Goal: Information Seeking & Learning: Learn about a topic

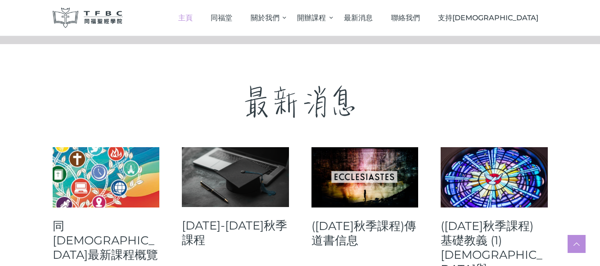
scroll to position [315, 0]
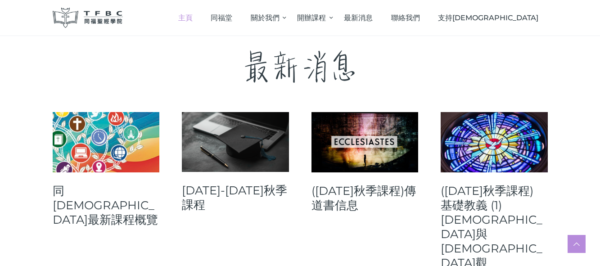
click at [266, 145] on link at bounding box center [235, 142] width 107 height 60
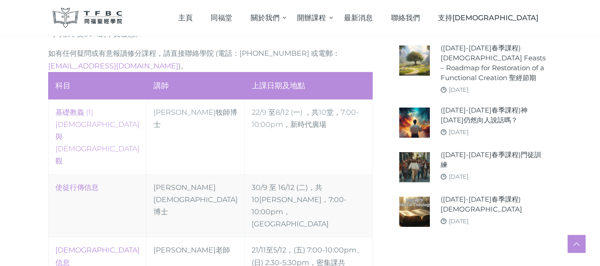
scroll to position [450, 0]
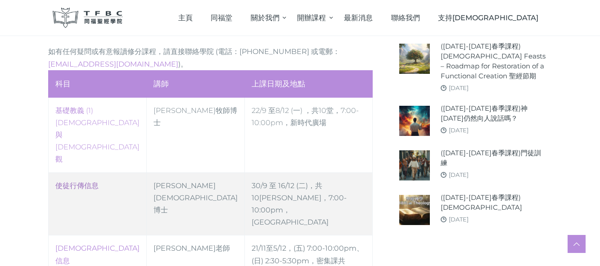
click at [68, 181] on link "使徒行傳信息" at bounding box center [76, 185] width 43 height 9
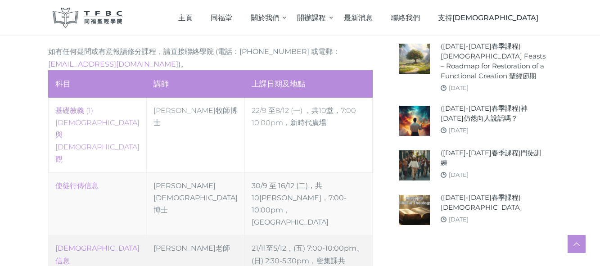
click at [245, 236] on td "21/11至5/12，(五) 7:00-10:00pm、(日) 2:30-5:30pm，密集課共5[PERSON_NAME]，新時代廣場" at bounding box center [309, 261] width 128 height 51
click at [174, 236] on td "[PERSON_NAME]老師" at bounding box center [195, 261] width 98 height 51
click at [293, 236] on td "21/11至5/12，(五) 7:00-10:00pm、(日) 2:30-5:30pm，密集課共5[PERSON_NAME]，新時代廣場" at bounding box center [309, 261] width 128 height 51
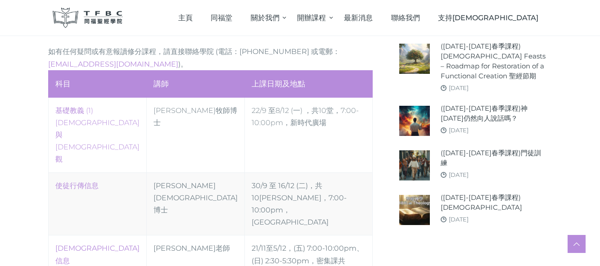
click at [67, 244] on link "[DEMOGRAPHIC_DATA]信息" at bounding box center [97, 254] width 84 height 21
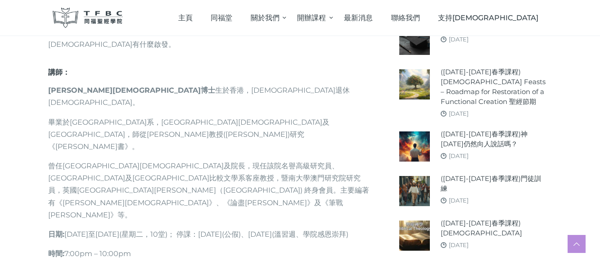
scroll to position [540, 0]
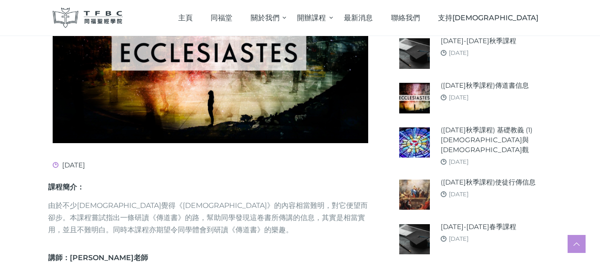
scroll to position [405, 0]
